Goal: Find specific fact: Find specific fact

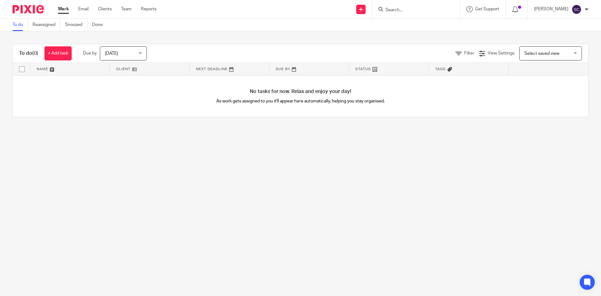
click at [420, 5] on form at bounding box center [418, 9] width 67 height 8
click at [403, 13] on input "Search" at bounding box center [413, 11] width 56 height 6
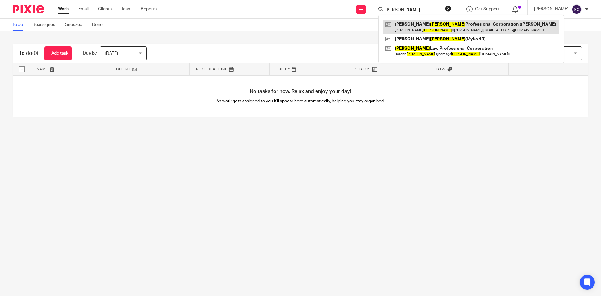
type input "[PERSON_NAME]"
click at [448, 32] on link at bounding box center [472, 27] width 176 height 14
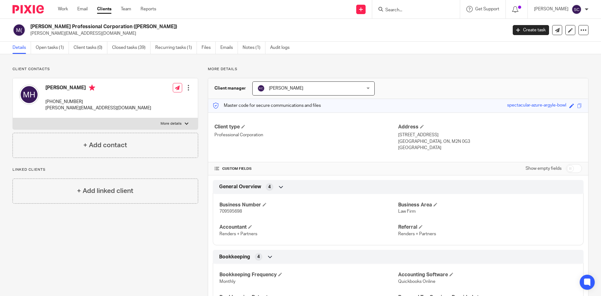
click at [232, 212] on span "709595698" at bounding box center [231, 211] width 23 height 4
copy span "709595698"
